Goal: Task Accomplishment & Management: Use online tool/utility

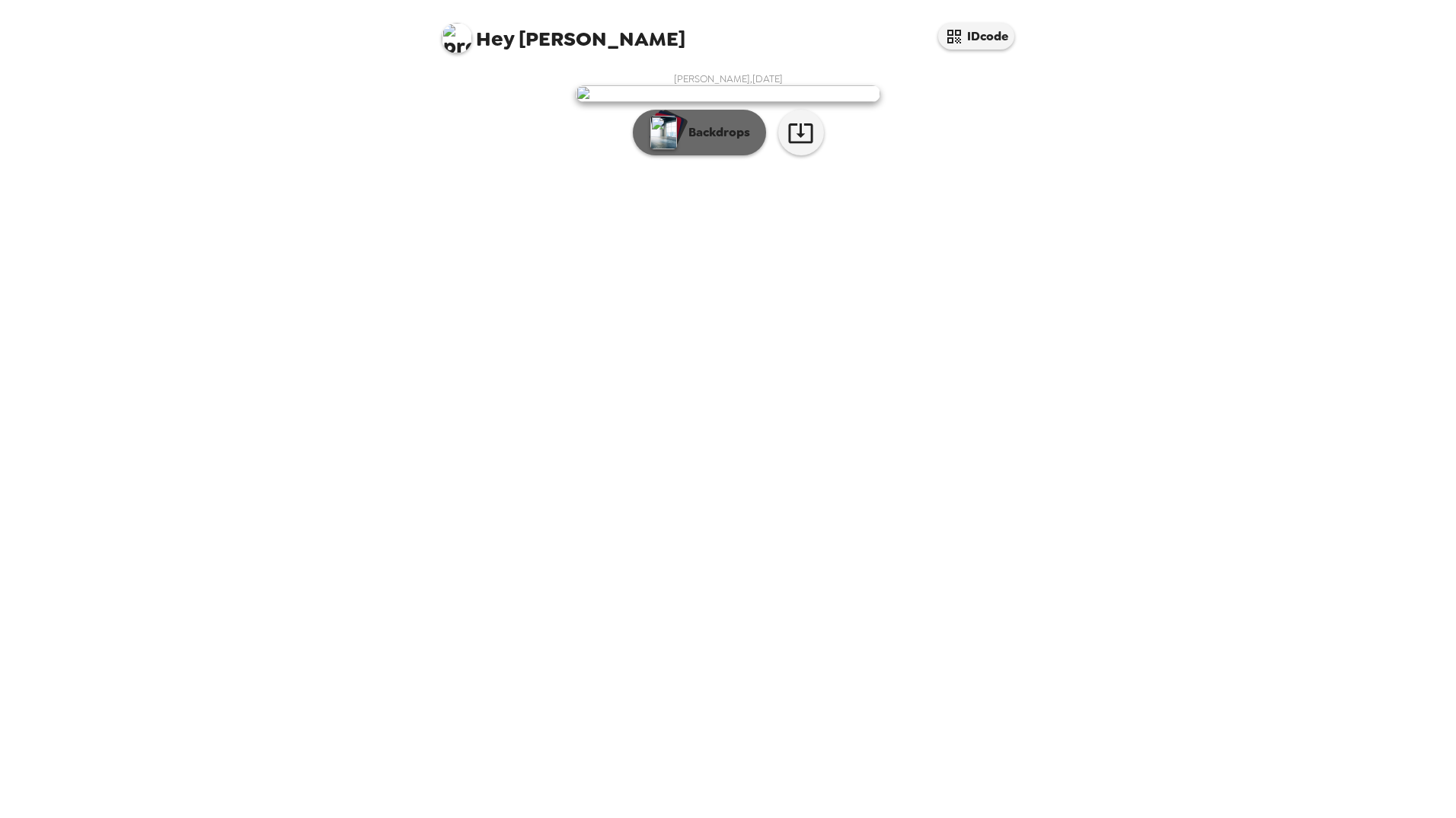
click at [713, 141] on p "Backdrops" at bounding box center [715, 132] width 69 height 18
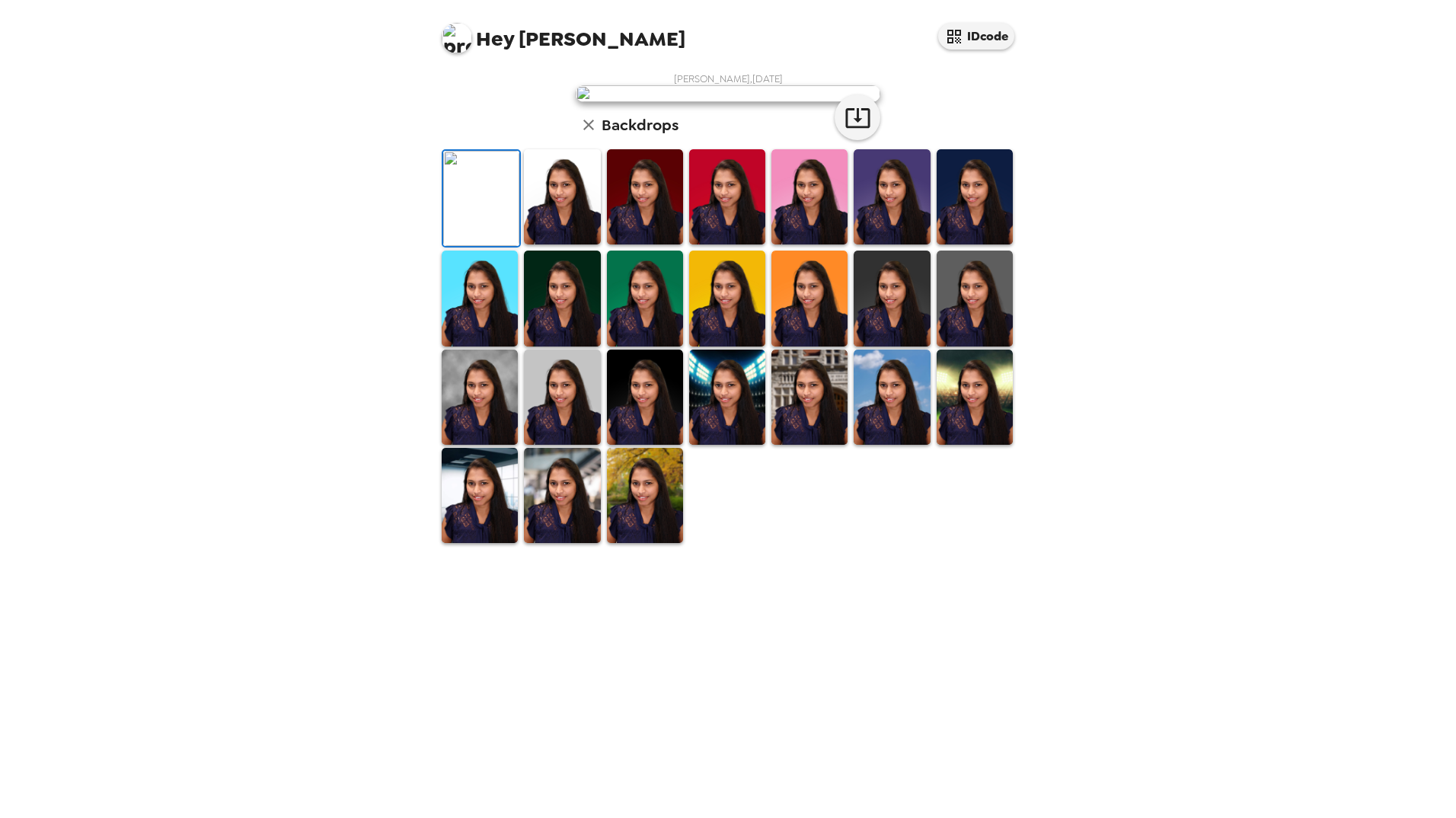
click at [738, 244] on img at bounding box center [727, 197] width 76 height 95
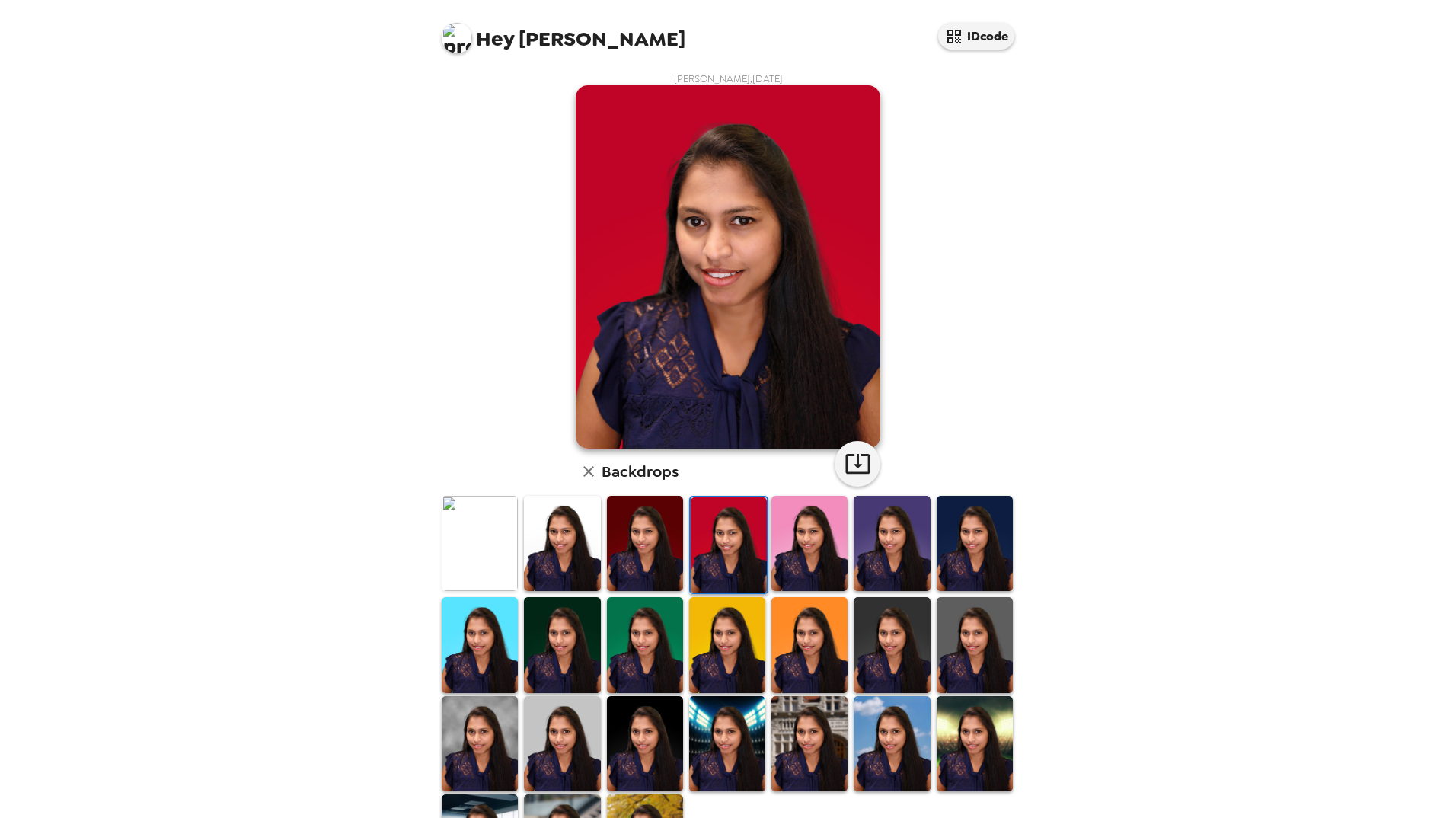
click at [889, 550] on img at bounding box center [891, 543] width 76 height 95
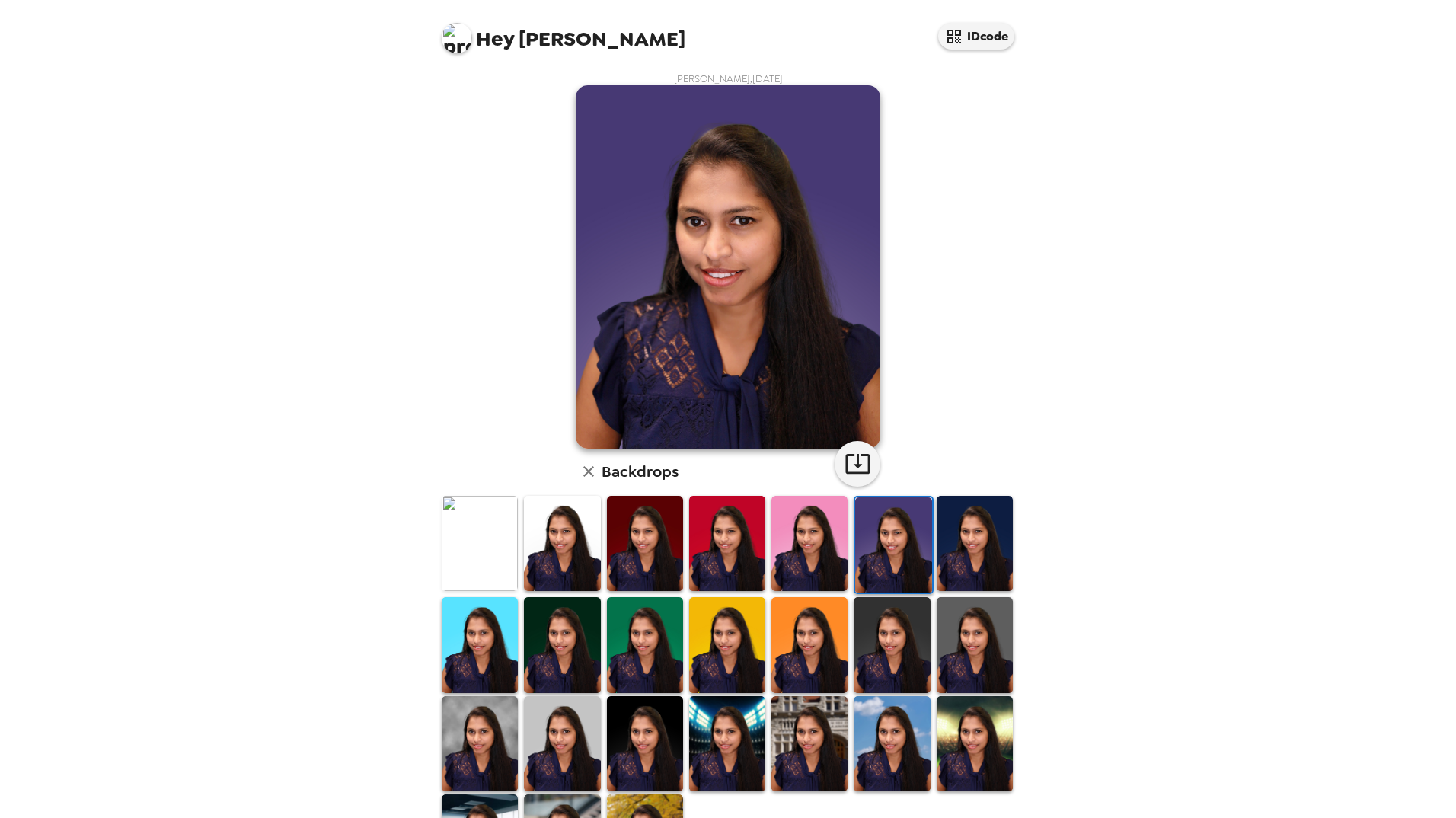
click at [955, 546] on img at bounding box center [974, 543] width 76 height 95
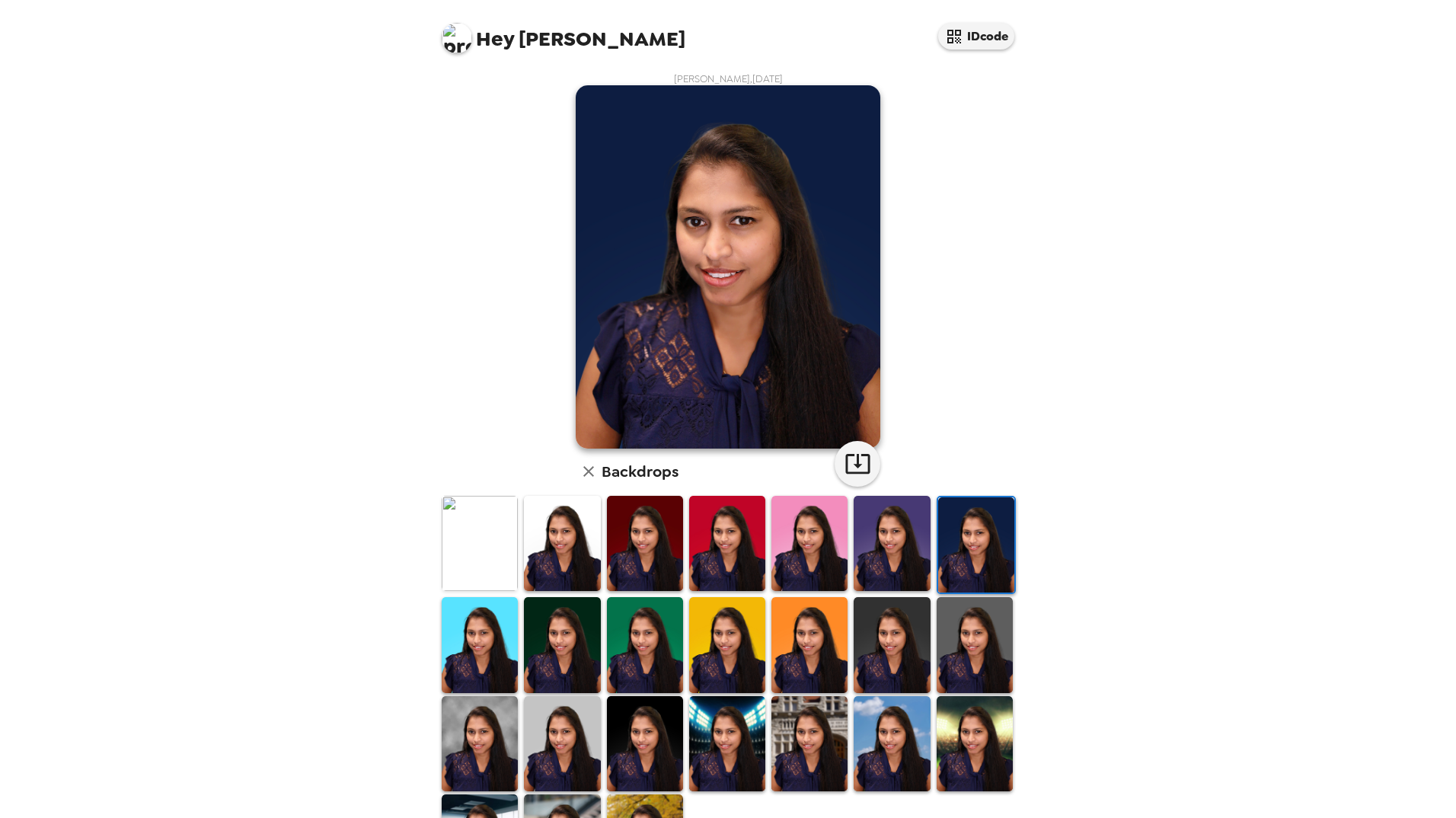
click at [964, 633] on img at bounding box center [974, 646] width 76 height 95
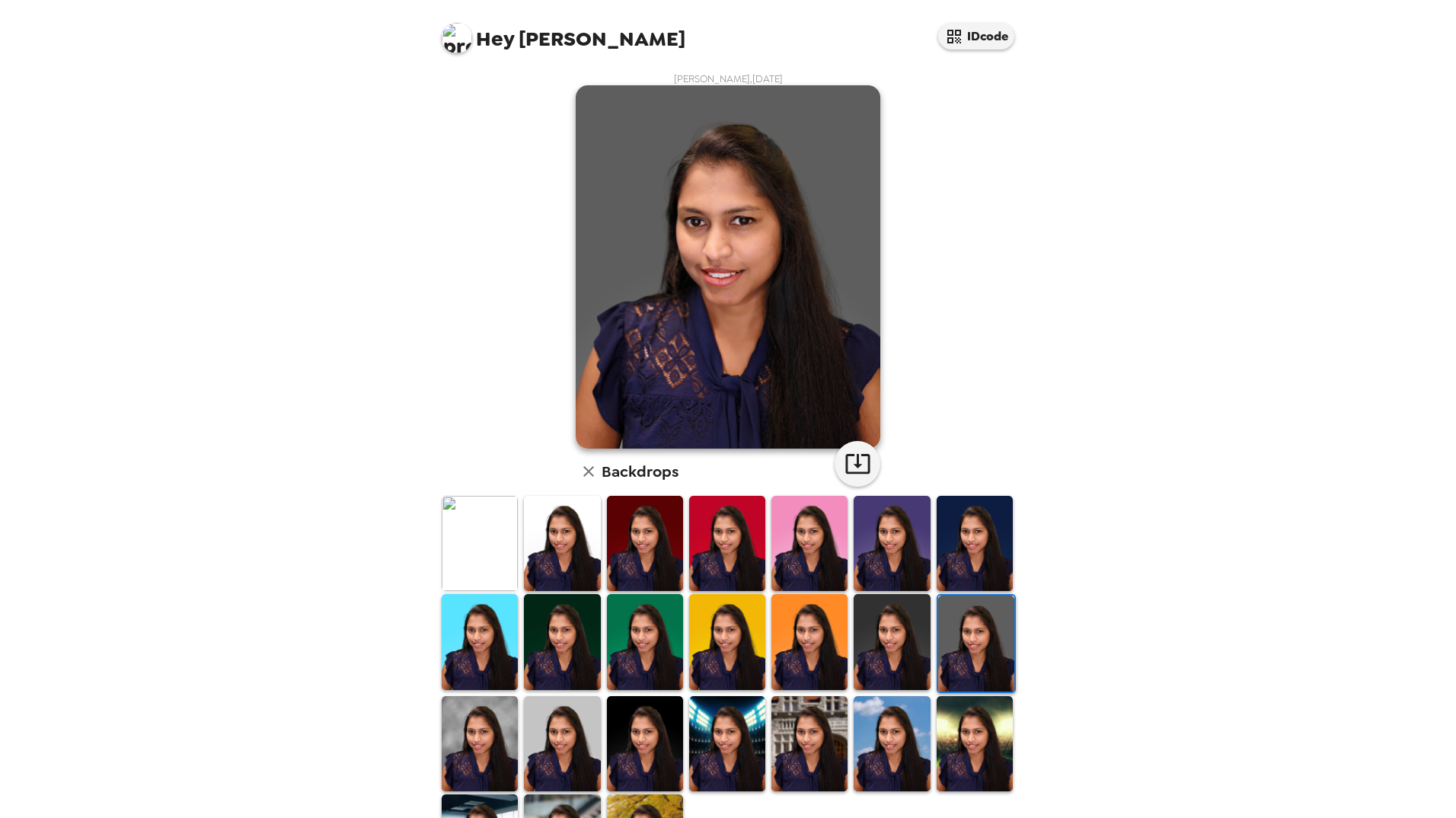
click at [477, 631] on img at bounding box center [479, 642] width 76 height 95
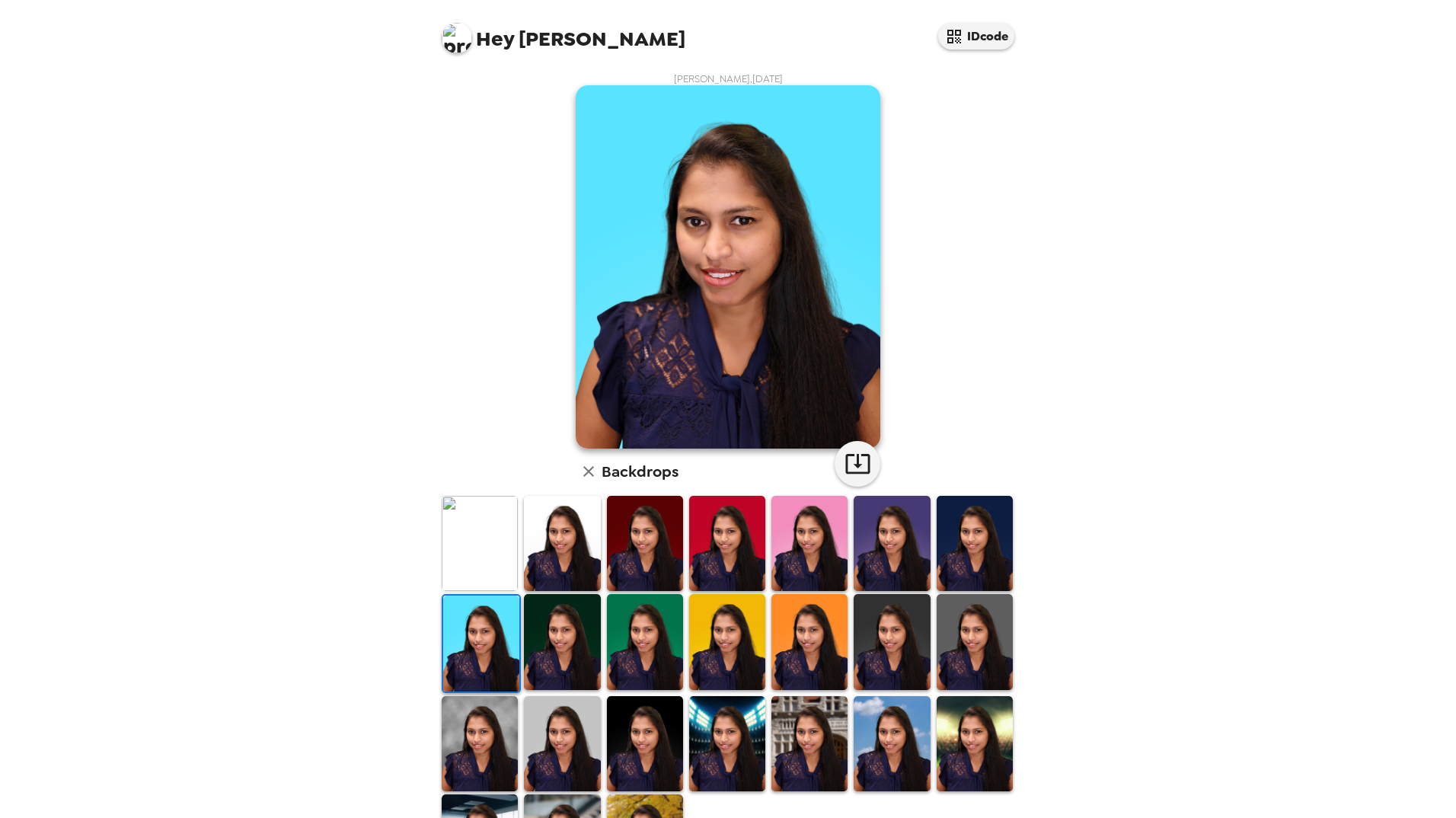
click at [539, 625] on img at bounding box center [561, 642] width 76 height 95
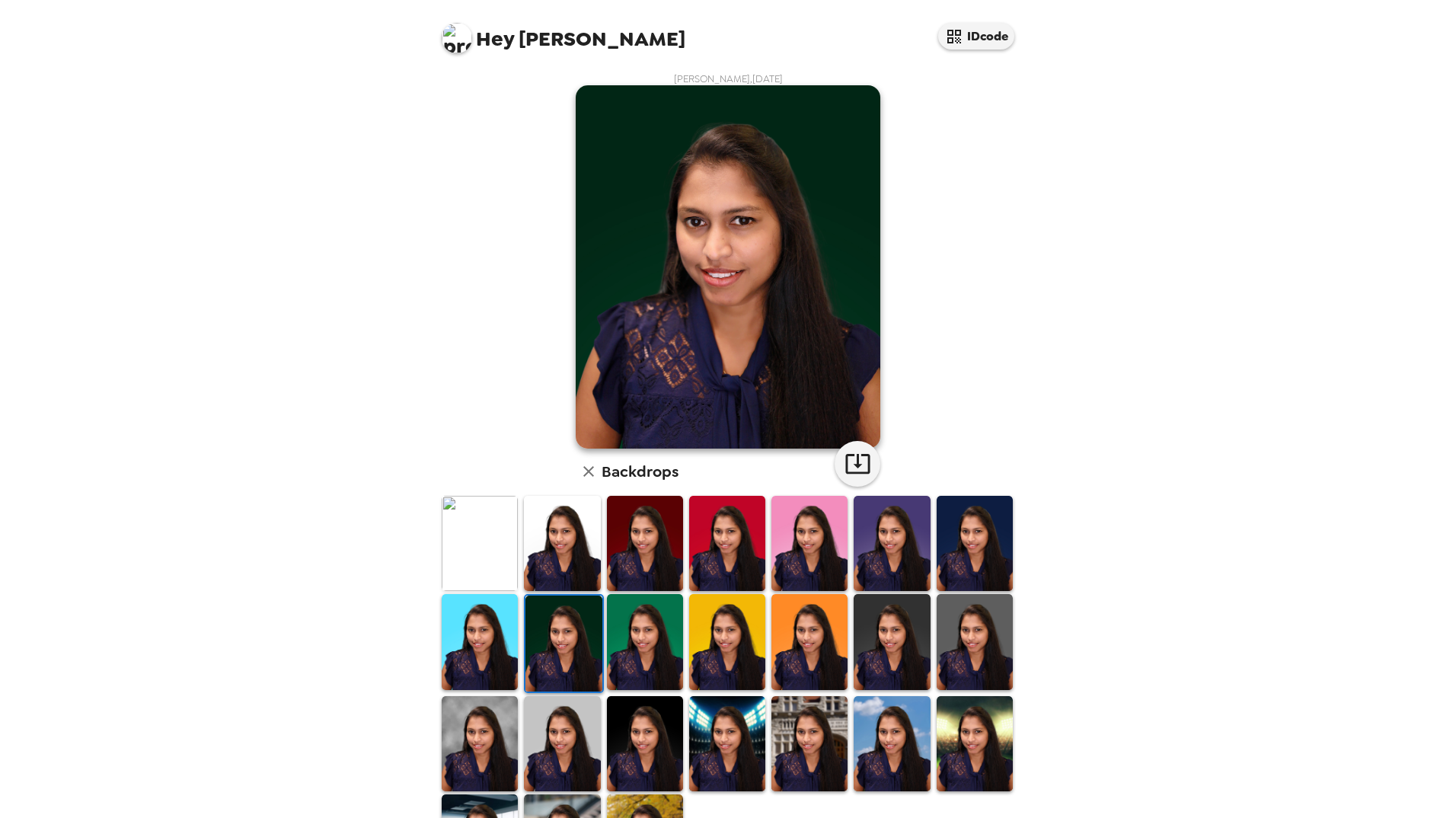
click at [649, 627] on img at bounding box center [644, 642] width 76 height 95
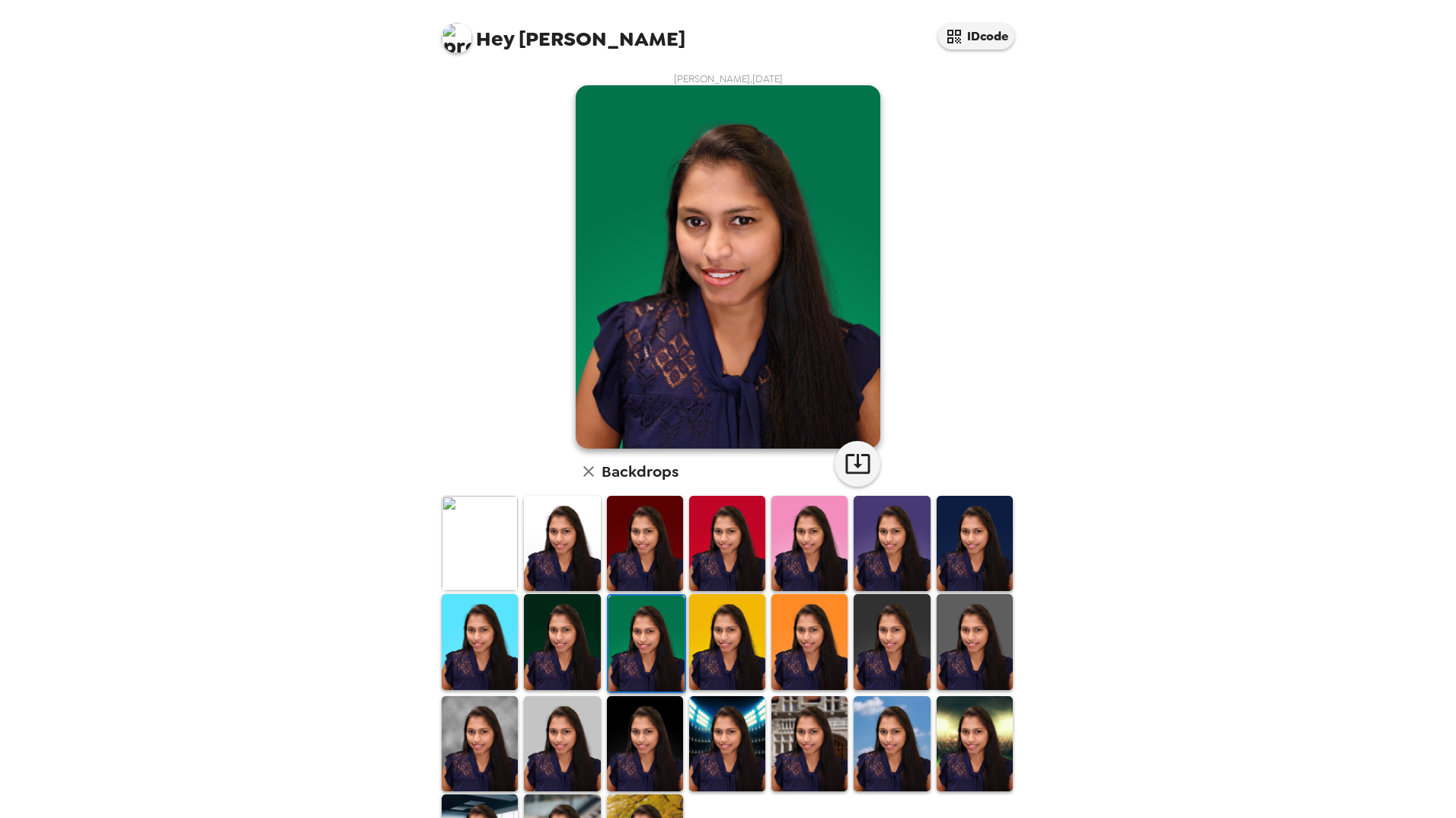
click at [743, 633] on img at bounding box center [727, 642] width 76 height 95
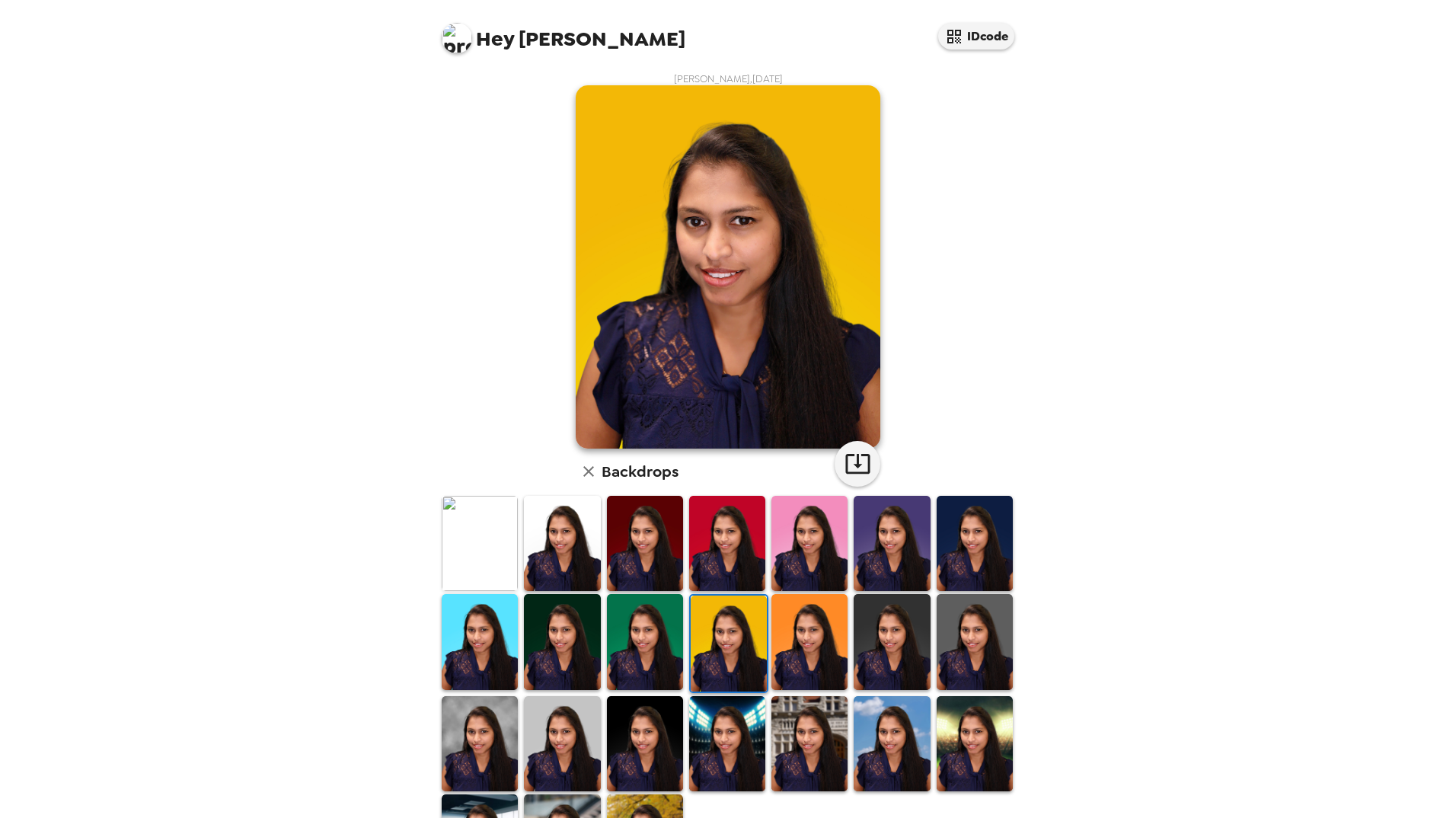
click at [820, 645] on img at bounding box center [809, 642] width 76 height 95
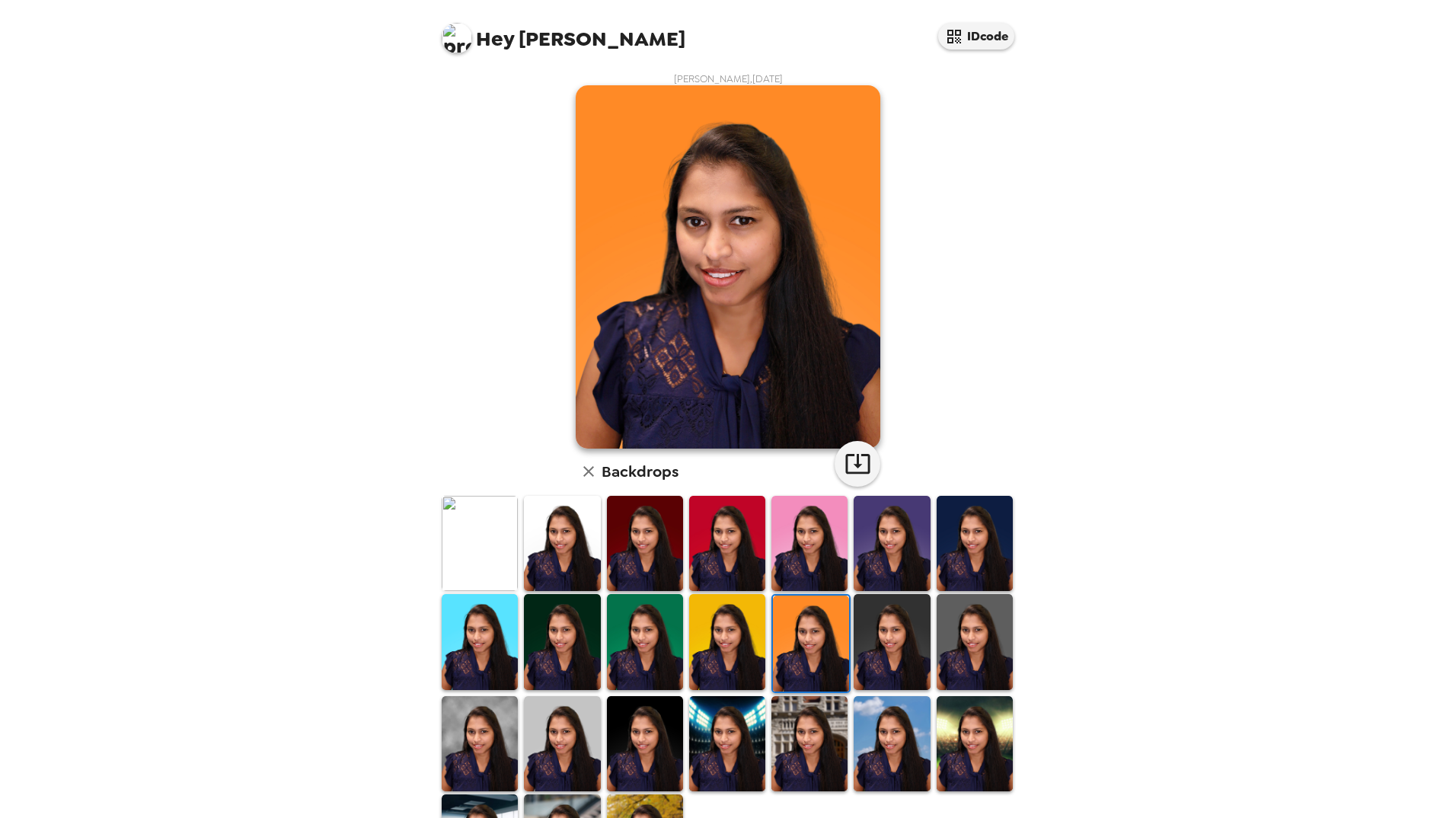
click at [906, 631] on img at bounding box center [891, 642] width 76 height 95
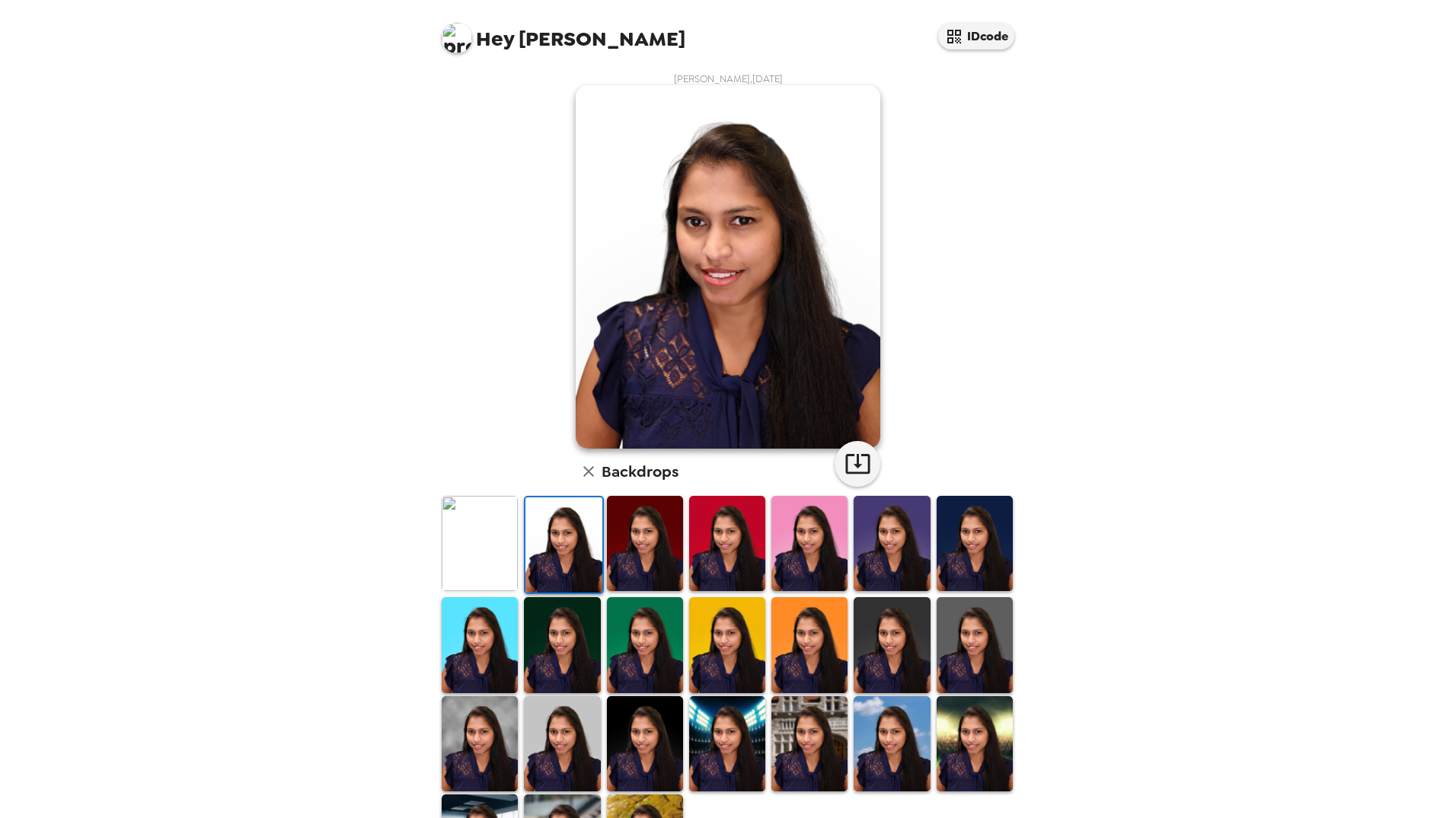
click at [722, 288] on img at bounding box center [728, 267] width 305 height 363
click at [485, 534] on img at bounding box center [479, 543] width 76 height 95
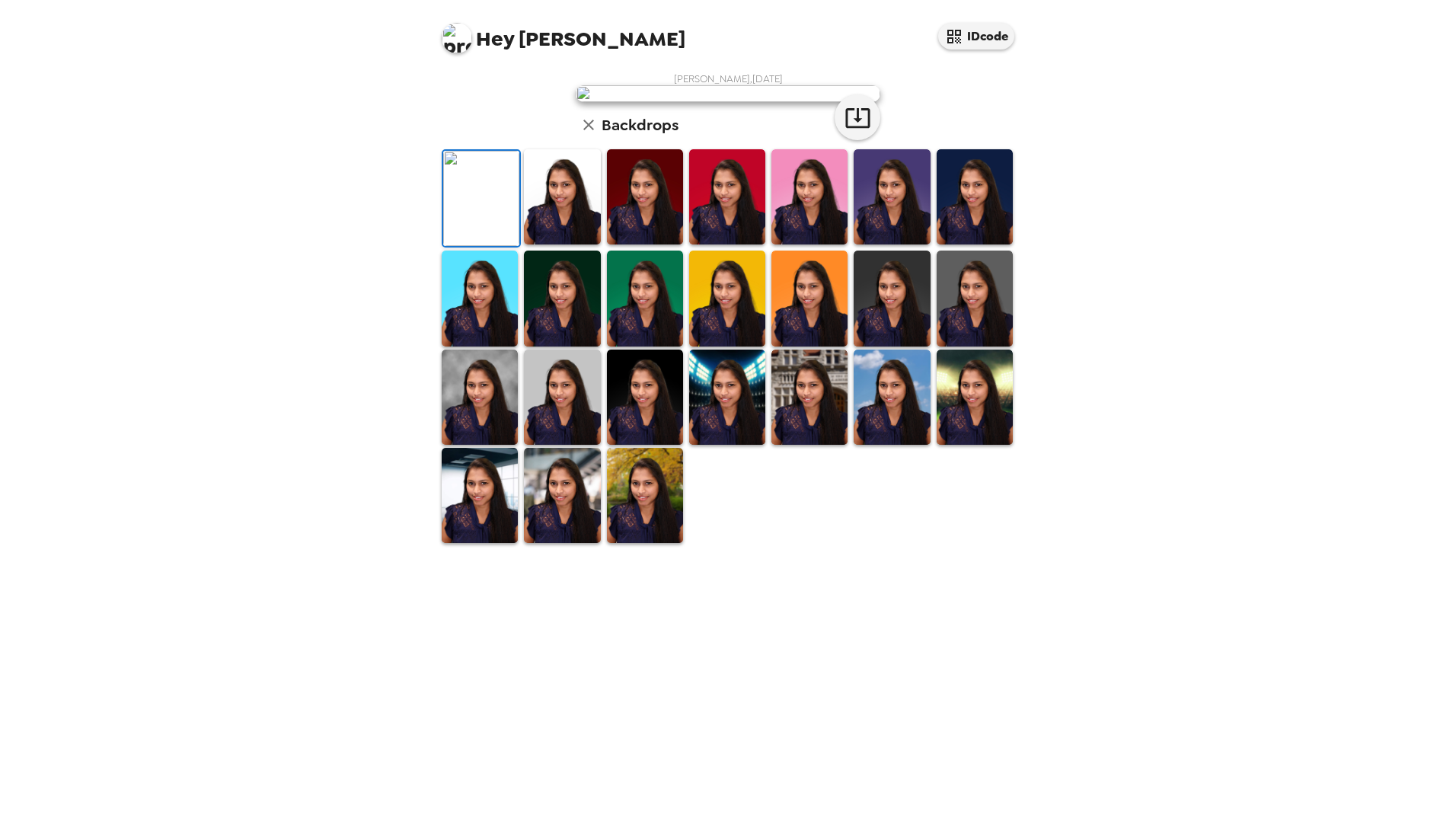
click at [543, 244] on img at bounding box center [561, 197] width 76 height 95
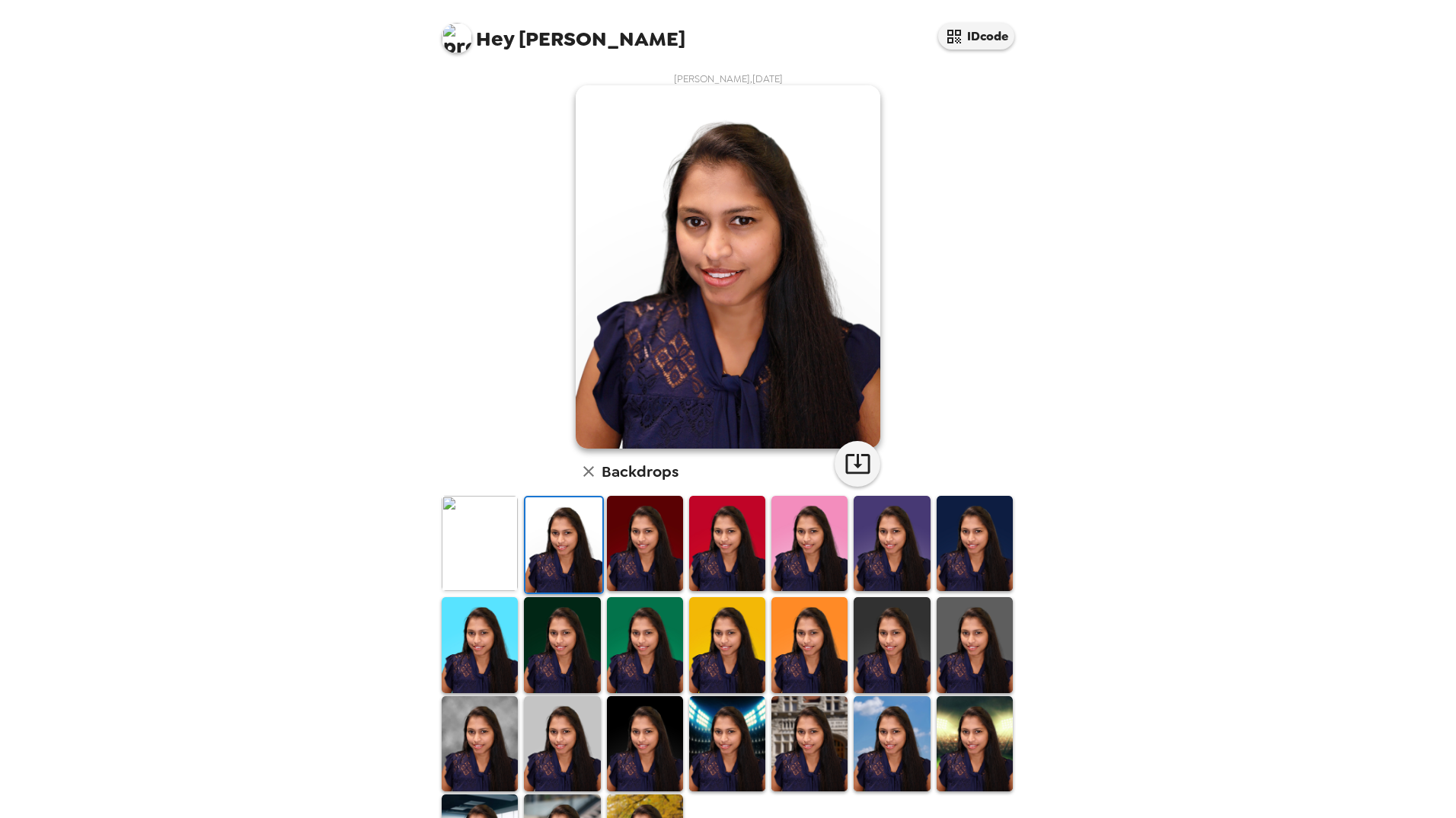
click at [758, 264] on img at bounding box center [728, 267] width 305 height 363
click at [854, 458] on icon "button" at bounding box center [858, 464] width 27 height 27
